Goal: Information Seeking & Learning: Learn about a topic

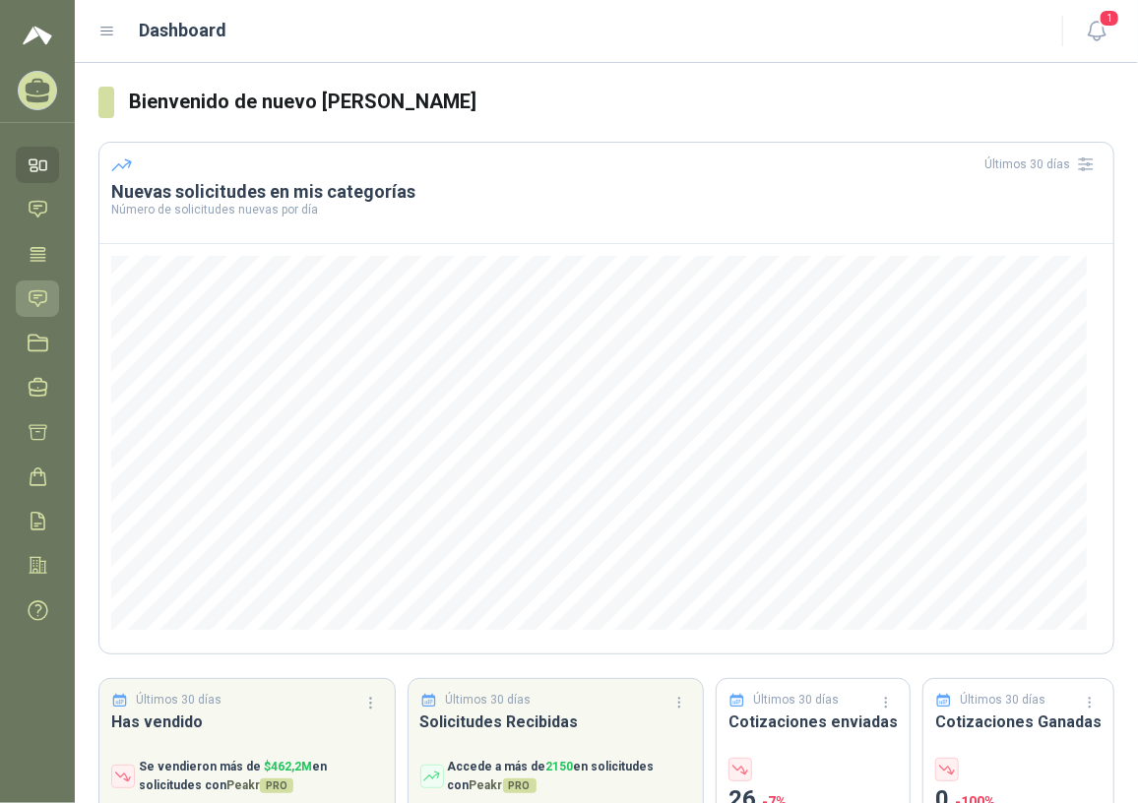
click at [37, 295] on icon at bounding box center [38, 298] width 21 height 21
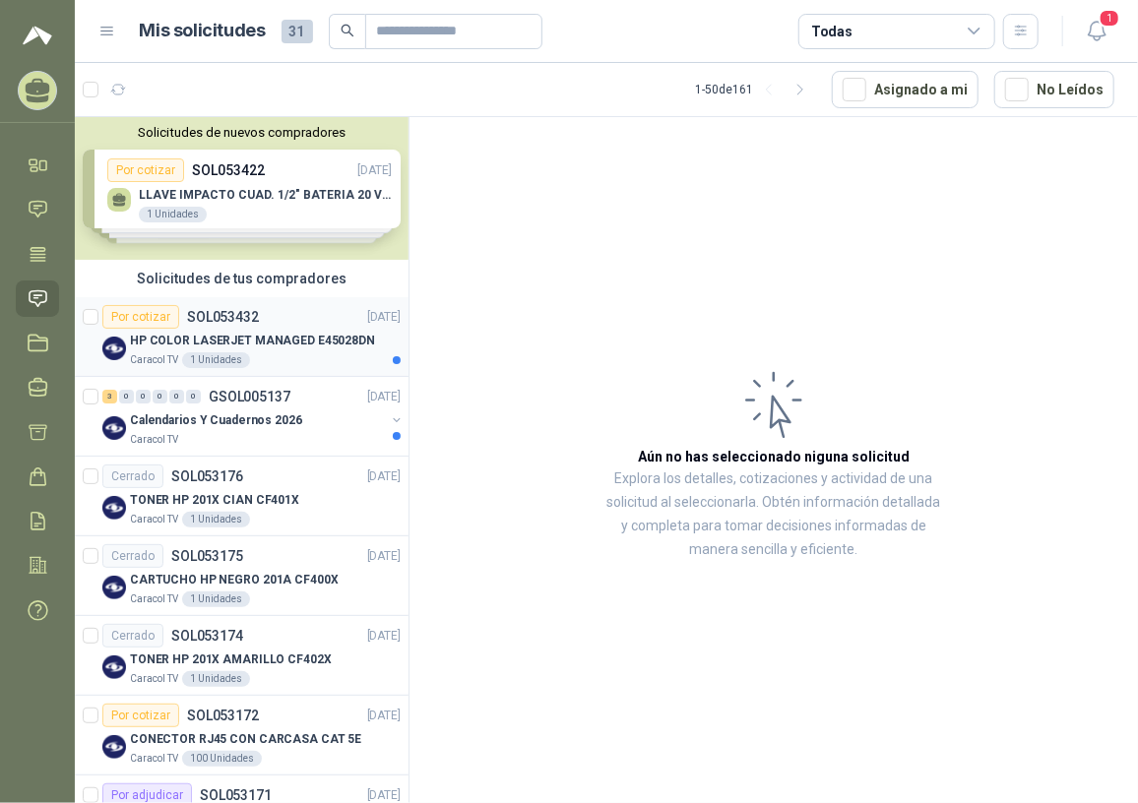
click at [282, 343] on p "HP COLOR LASERJET MANAGED E45028DN" at bounding box center [252, 341] width 245 height 19
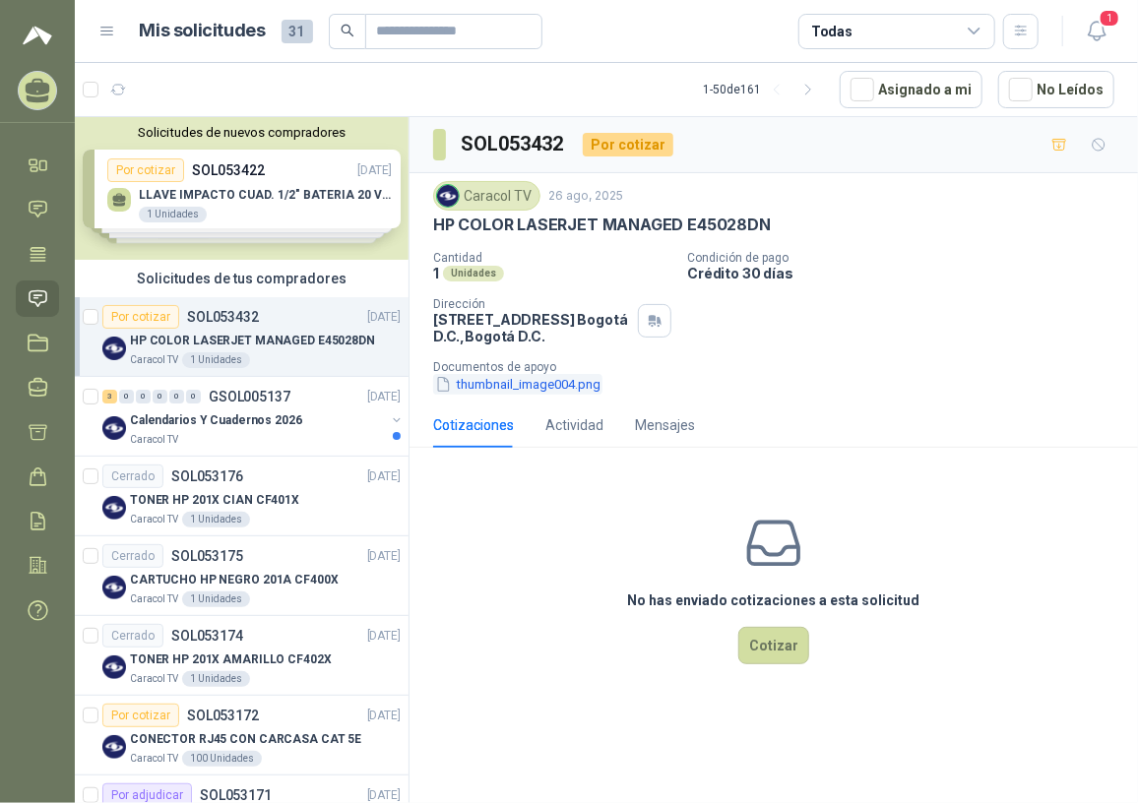
click at [465, 394] on button "thumbnail_image004.png" at bounding box center [517, 384] width 169 height 21
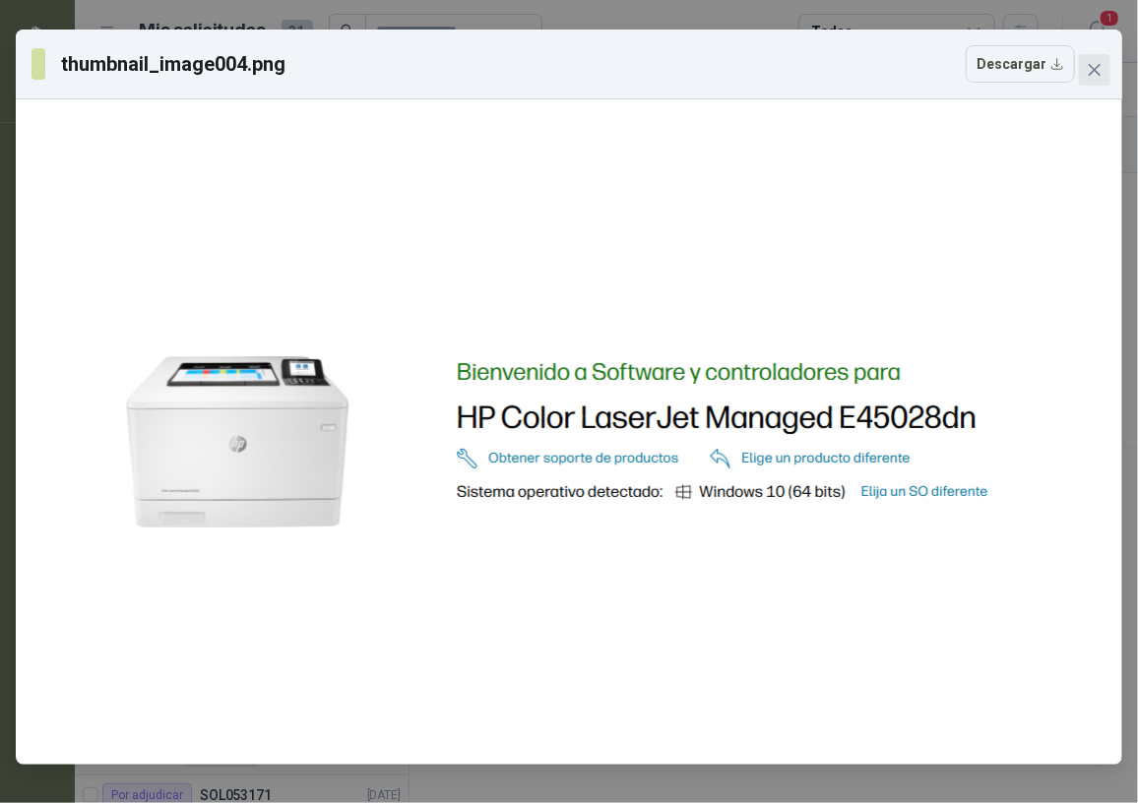
click at [1097, 74] on icon "close" at bounding box center [1094, 70] width 16 height 16
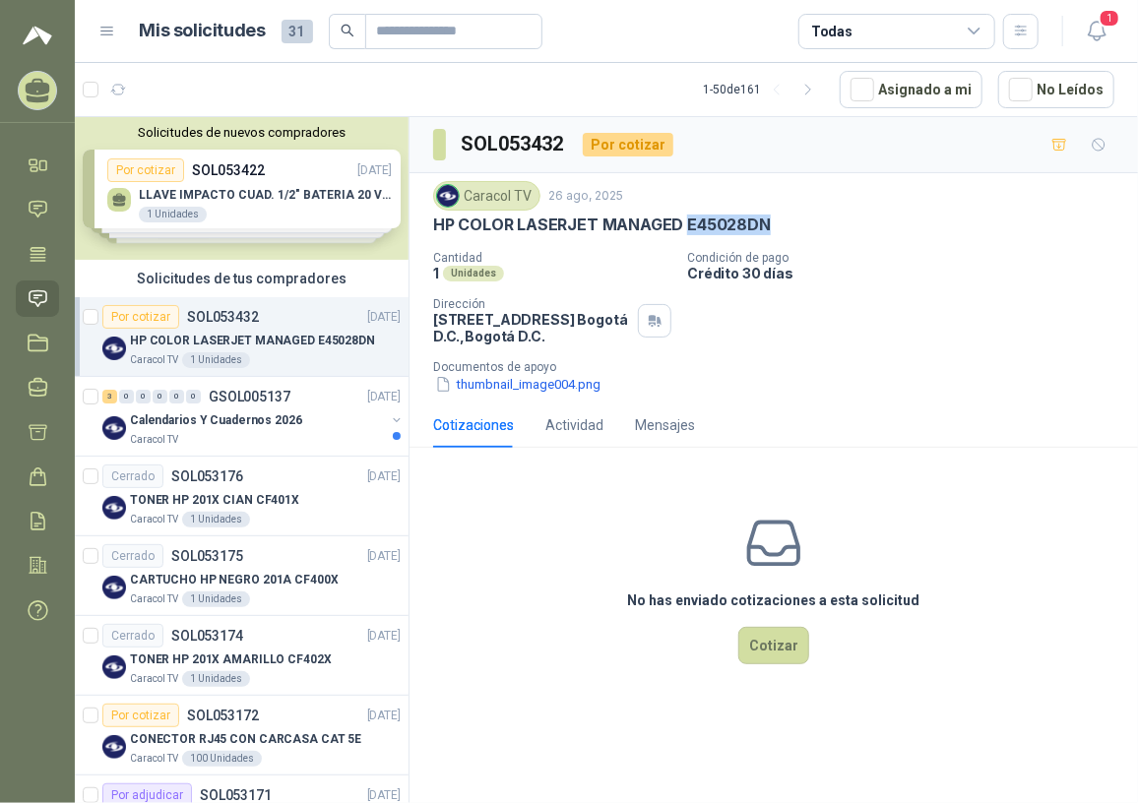
drag, startPoint x: 683, startPoint y: 219, endPoint x: 774, endPoint y: 226, distance: 90.8
click at [774, 226] on div "HP COLOR LASERJET MANAGED E45028DN" at bounding box center [773, 225] width 681 height 21
copy p "E45028DN"
click at [595, 274] on div "1 Unidades" at bounding box center [552, 273] width 238 height 17
click at [426, 221] on div "Caracol TV 26 ago, 2025 HP COLOR LASERJET MANAGED E45028DN Cantidad 1 Unidades …" at bounding box center [773, 287] width 728 height 229
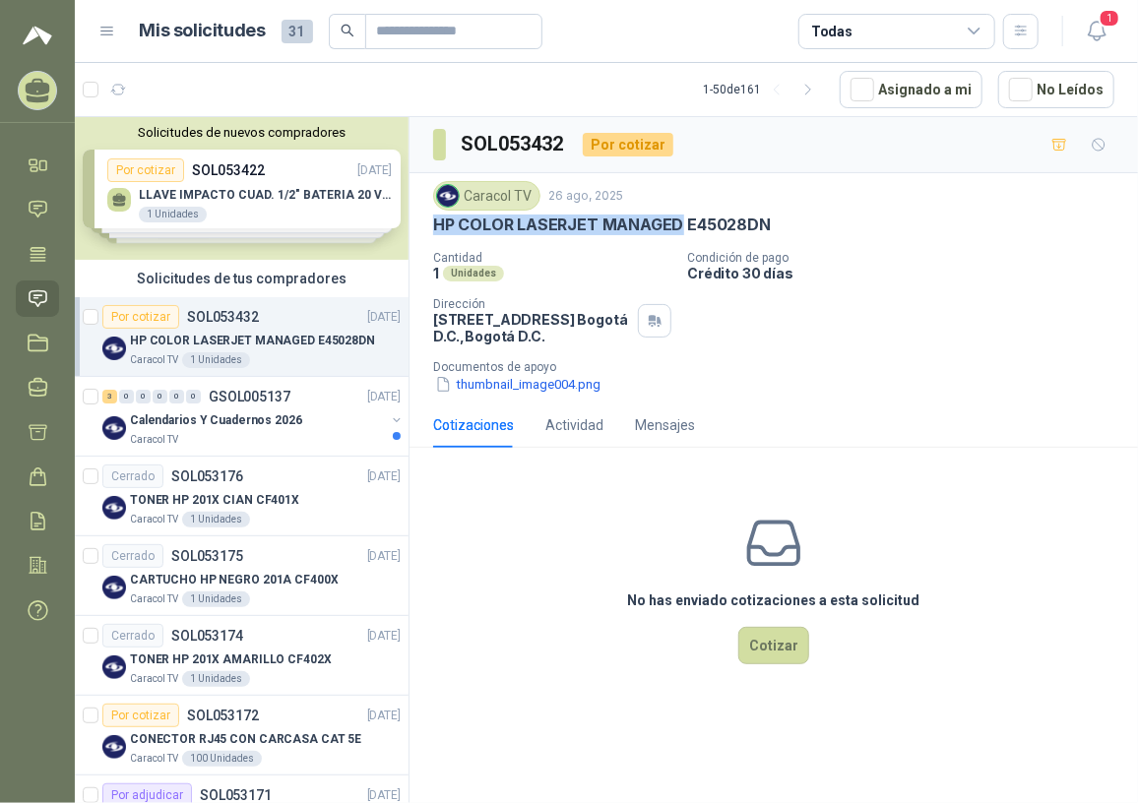
drag, startPoint x: 431, startPoint y: 220, endPoint x: 676, endPoint y: 223, distance: 245.1
click at [676, 223] on div "Caracol TV 26 ago, 2025 HP COLOR LASERJET MANAGED E45028DN Cantidad 1 Unidades …" at bounding box center [773, 287] width 728 height 229
copy p "HP COLOR LASERJET MANAGED"
click at [522, 386] on button "thumbnail_image004.png" at bounding box center [517, 384] width 169 height 21
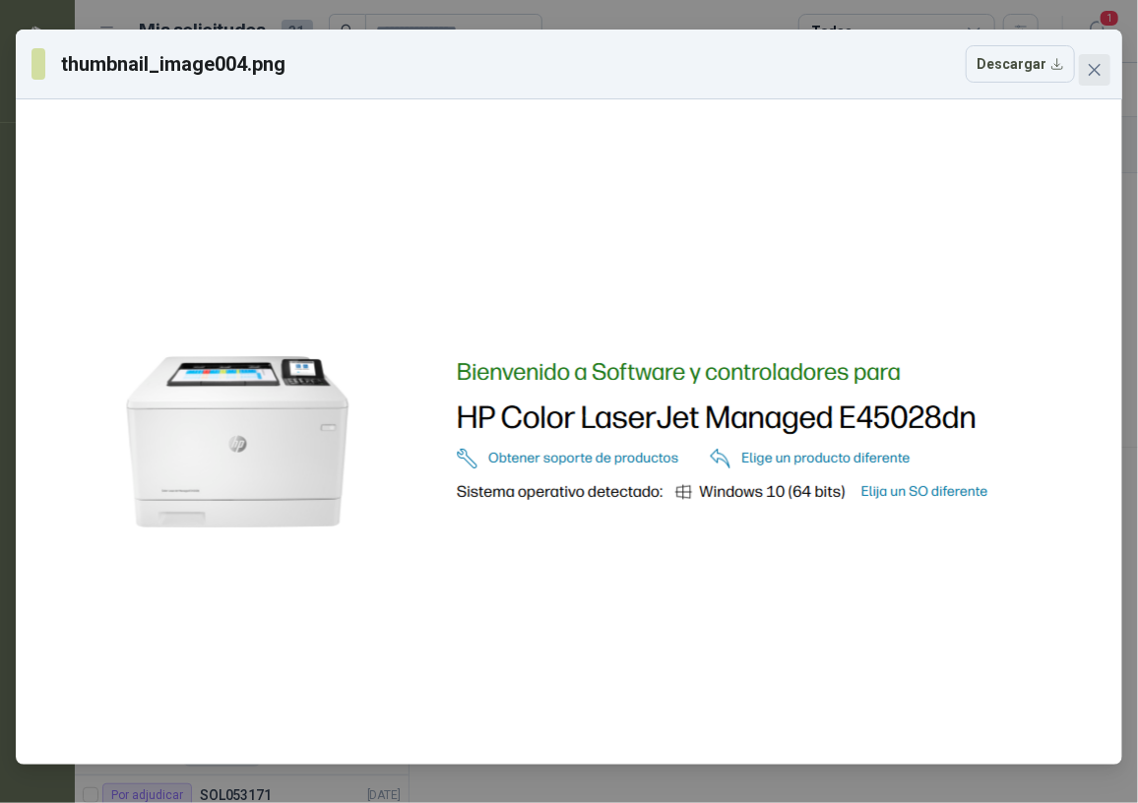
click at [1093, 75] on icon "close" at bounding box center [1094, 70] width 16 height 16
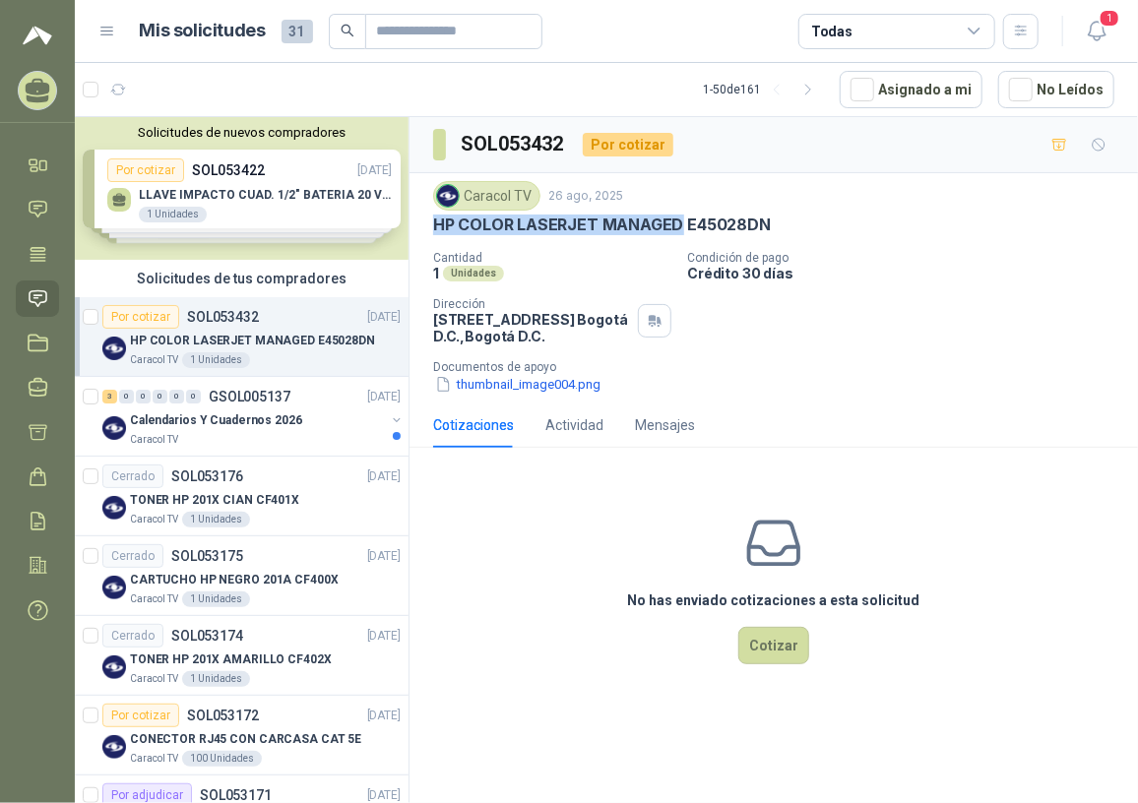
click at [600, 228] on p "HP COLOR LASERJET MANAGED E45028DN" at bounding box center [602, 225] width 338 height 21
drag, startPoint x: 684, startPoint y: 223, endPoint x: 775, endPoint y: 217, distance: 90.8
click at [775, 217] on div "HP COLOR LASERJET MANAGED E45028DN" at bounding box center [773, 225] width 681 height 21
copy p "E45028DN"
